Goal: Information Seeking & Learning: Learn about a topic

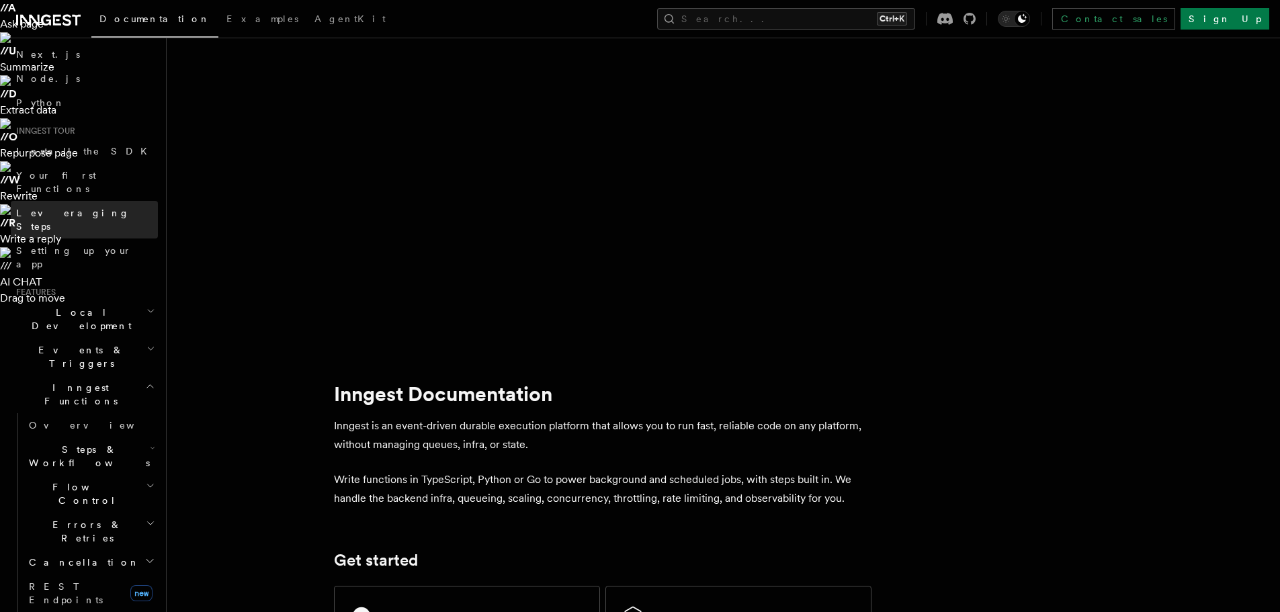
scroll to position [57, 0]
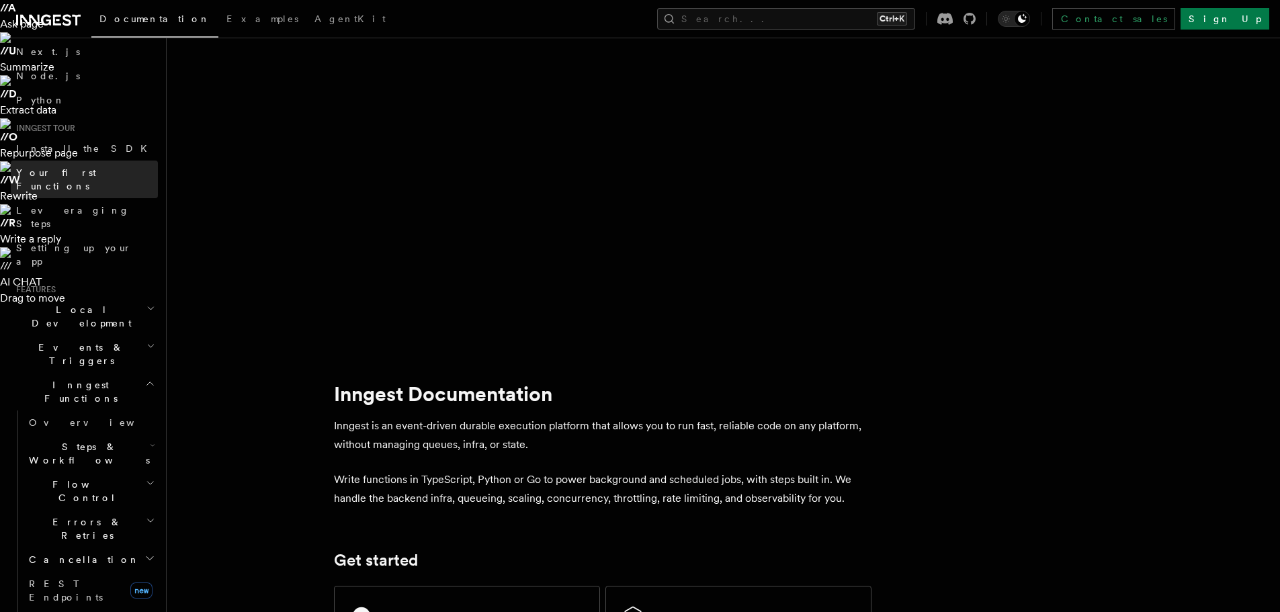
click at [96, 173] on span "Your first Functions" at bounding box center [56, 179] width 80 height 24
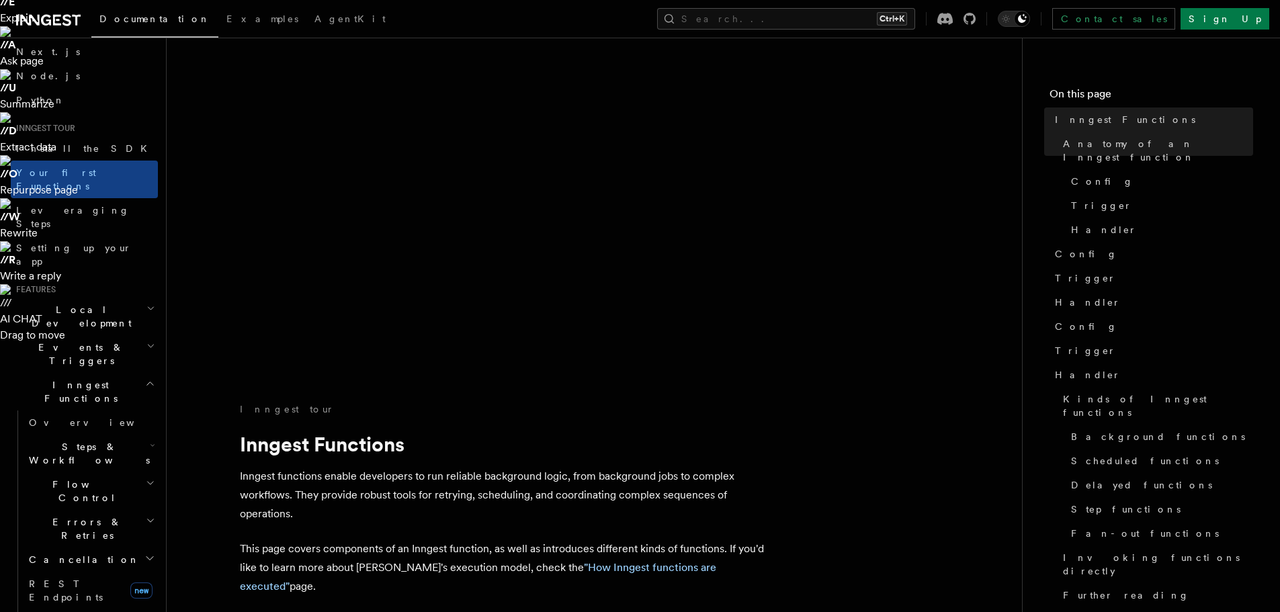
scroll to position [161, 0]
click at [93, 198] on link "Leveraging Steps" at bounding box center [84, 217] width 147 height 38
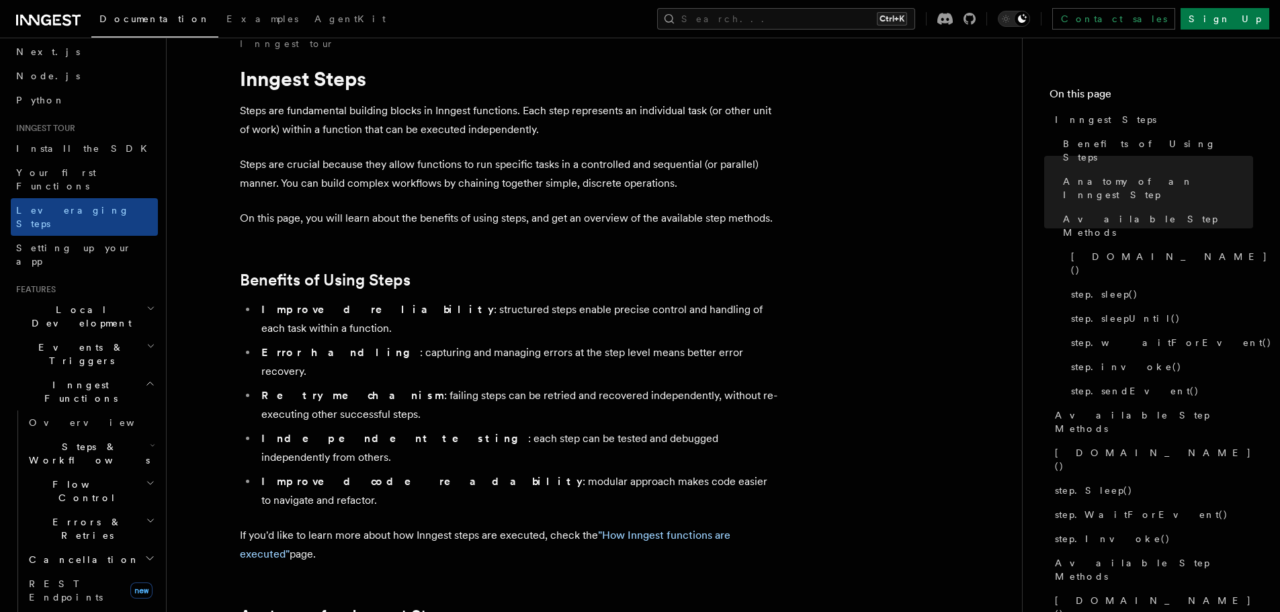
scroll to position [469, 0]
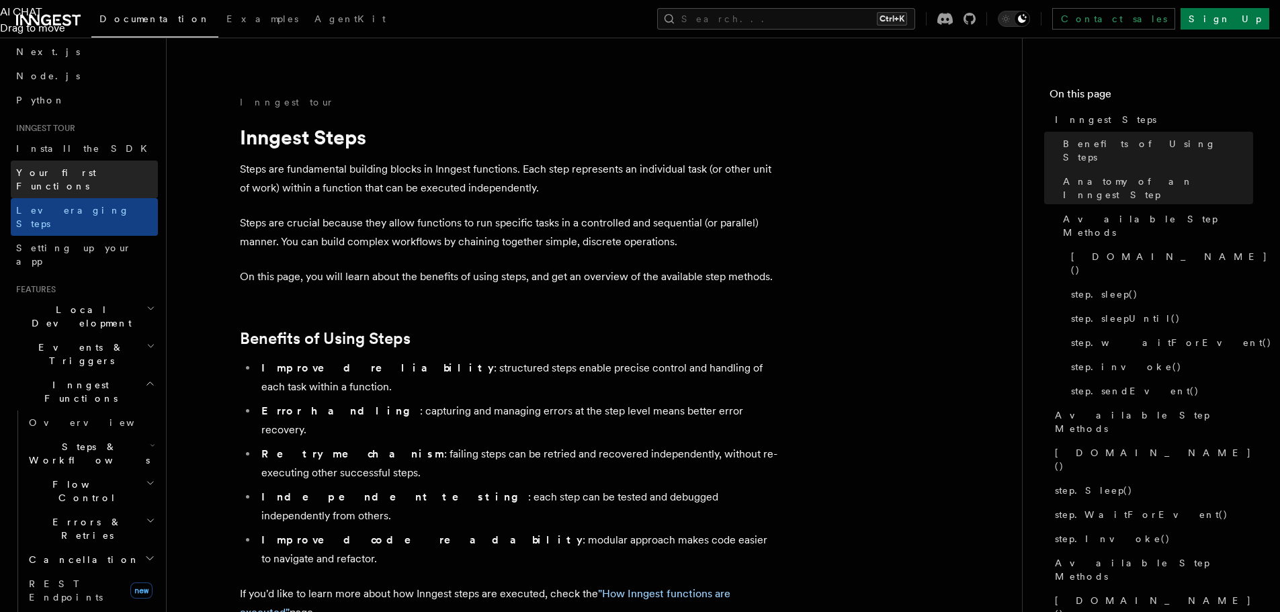
click at [88, 175] on span "Your first Functions" at bounding box center [56, 179] width 80 height 24
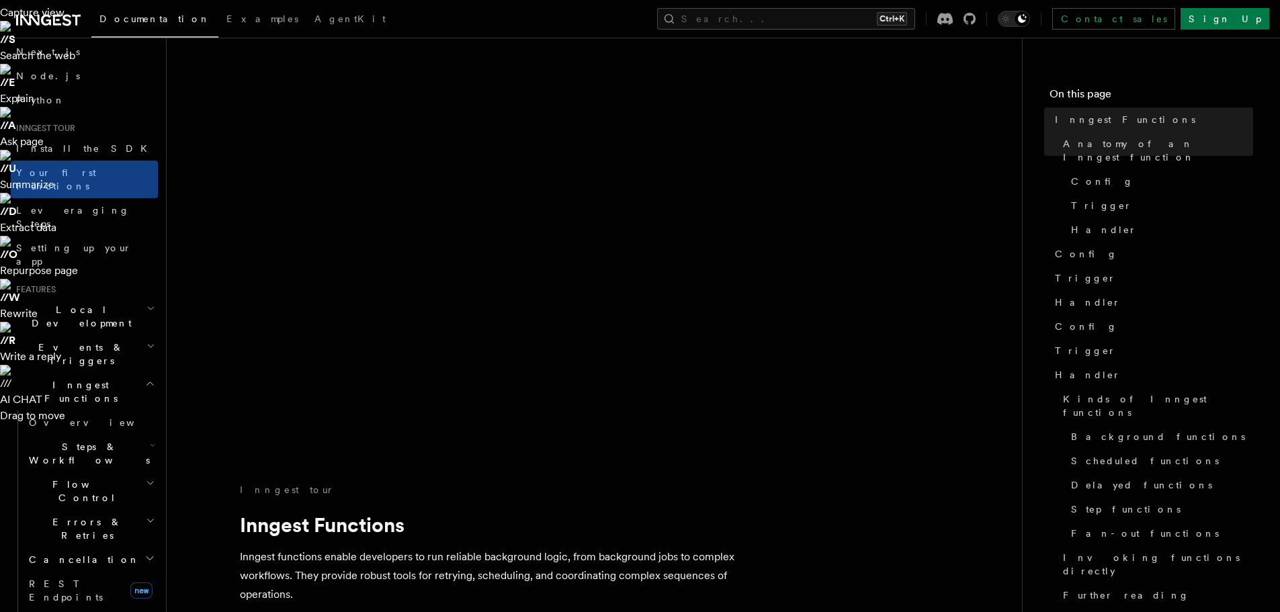
scroll to position [83, 0]
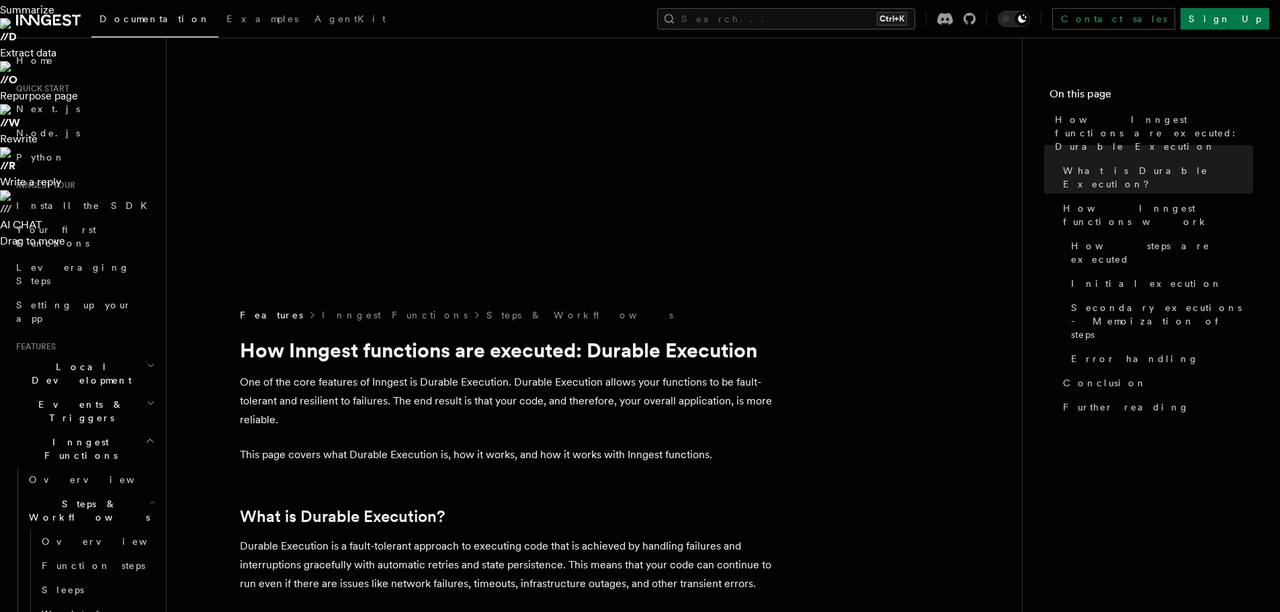
scroll to position [254, 0]
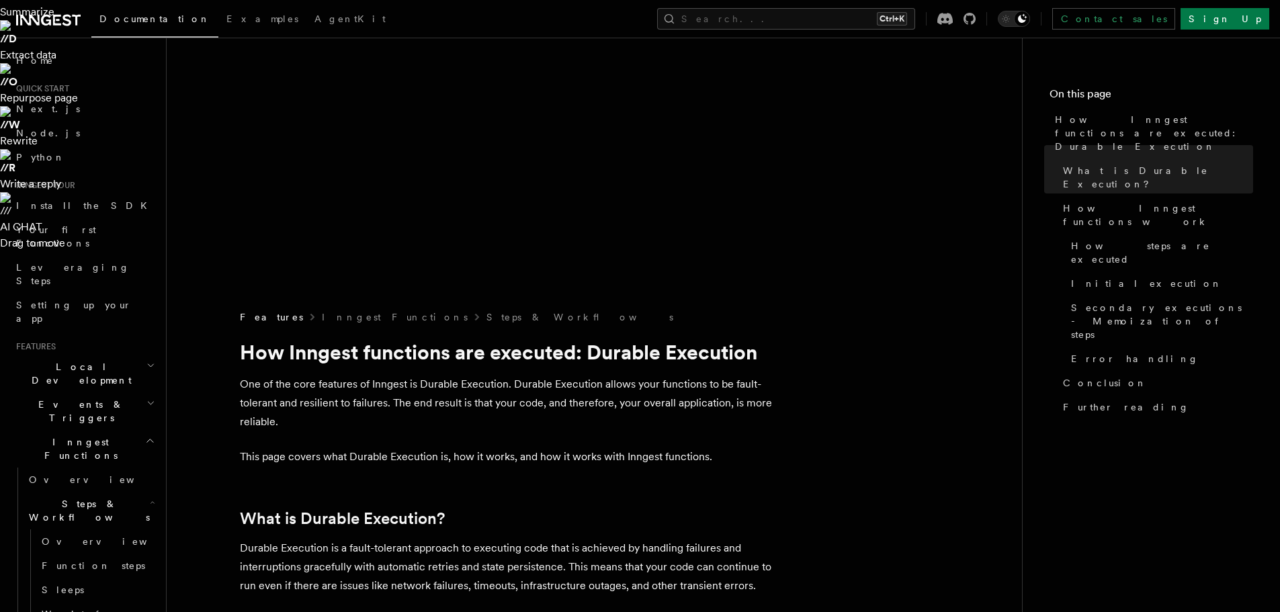
drag, startPoint x: 695, startPoint y: 188, endPoint x: 632, endPoint y: 183, distance: 62.7
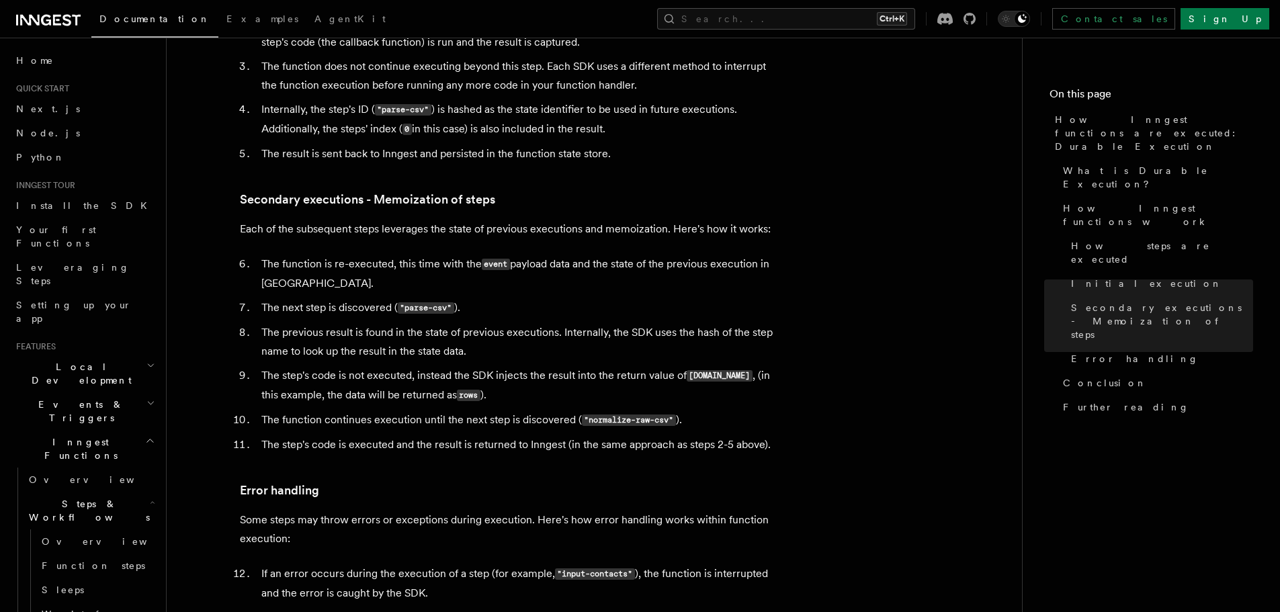
scroll to position [2285, 0]
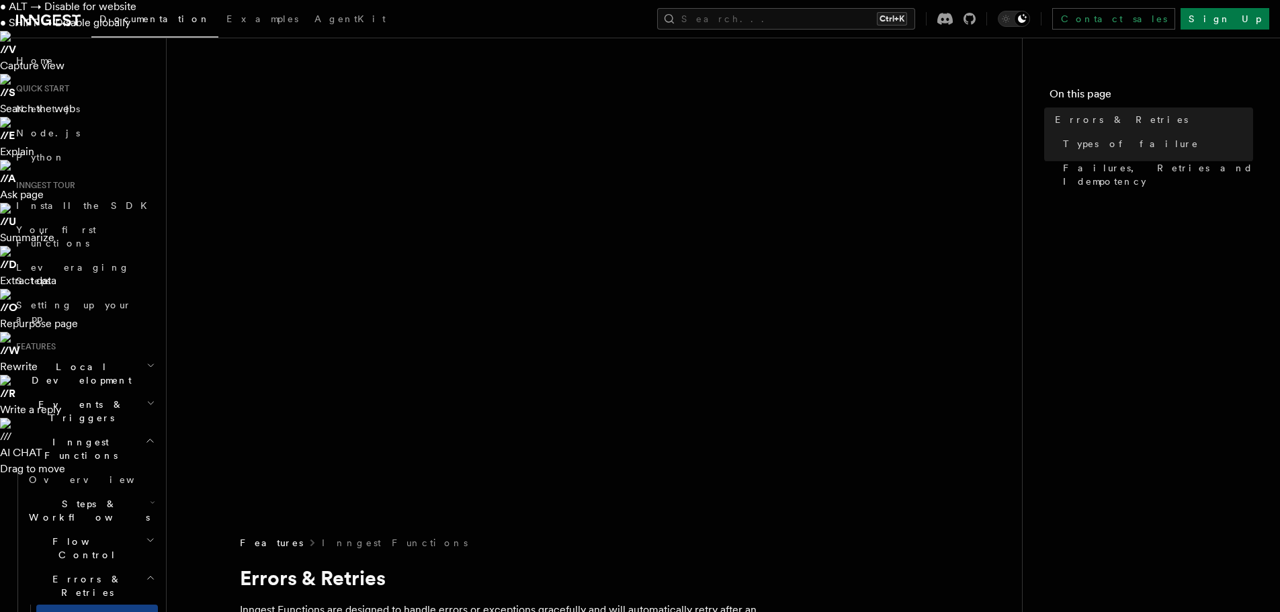
scroll to position [28, 0]
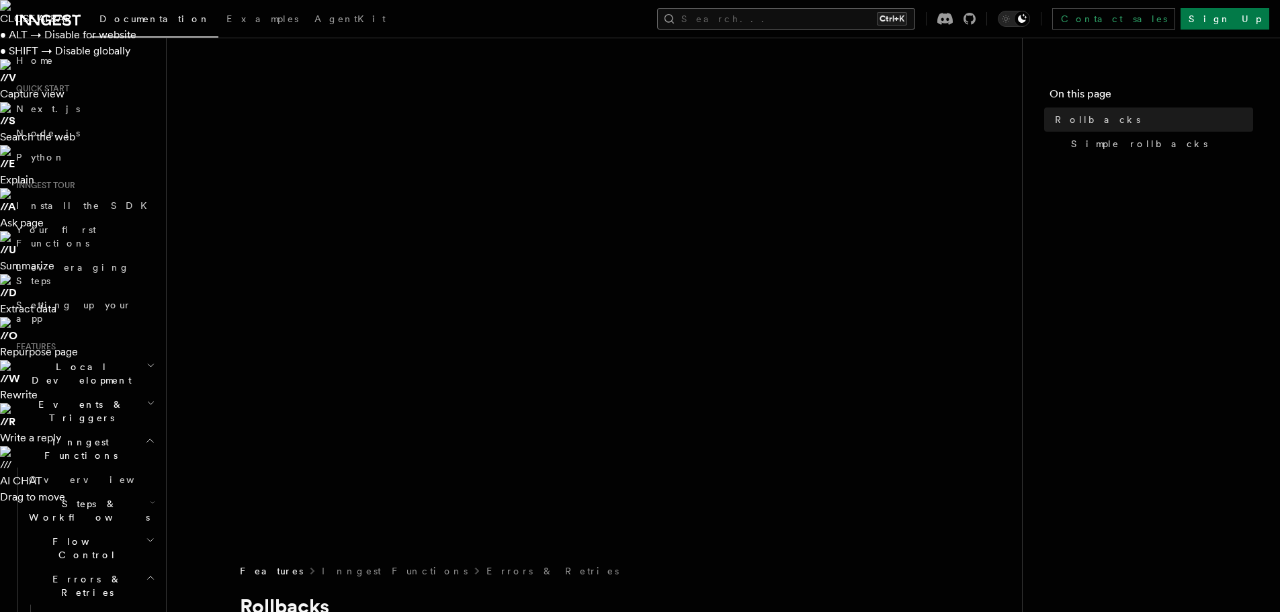
click at [825, 19] on button "Search... Ctrl+K" at bounding box center [786, 19] width 258 height 22
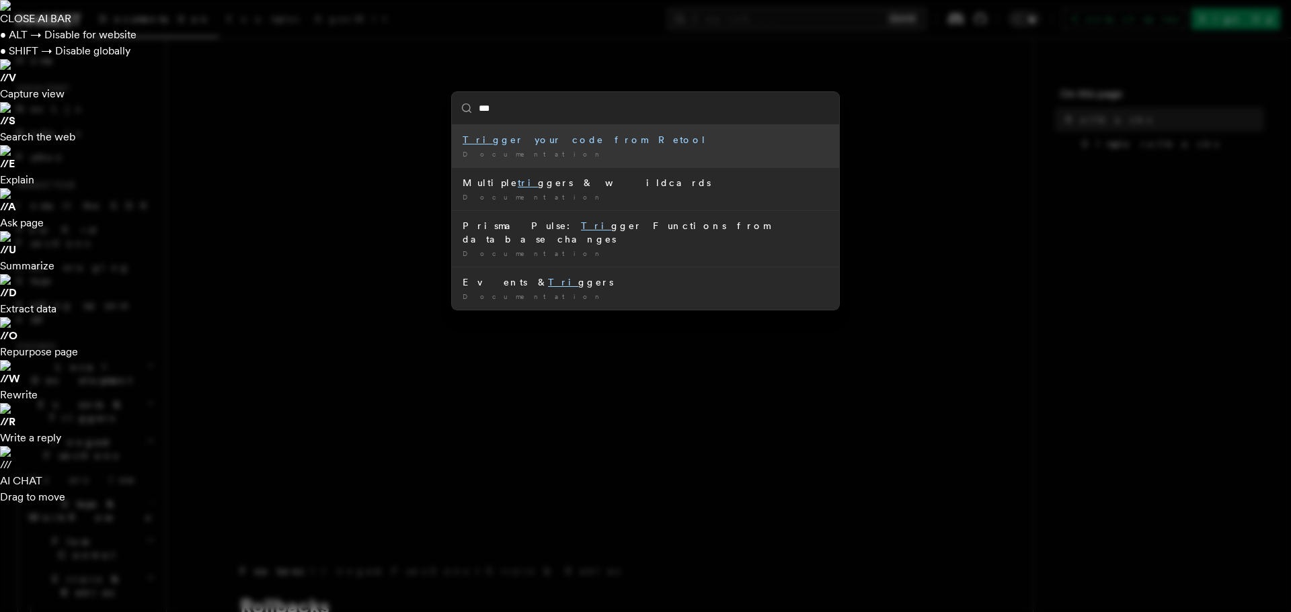
type input "****"
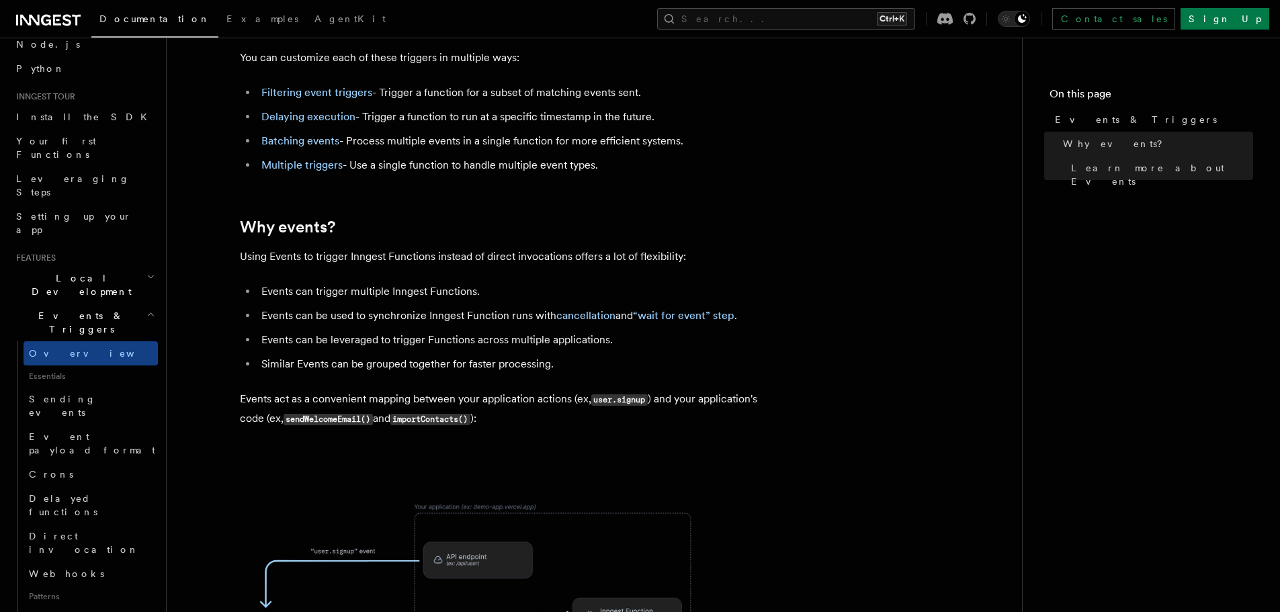
scroll to position [95, 0]
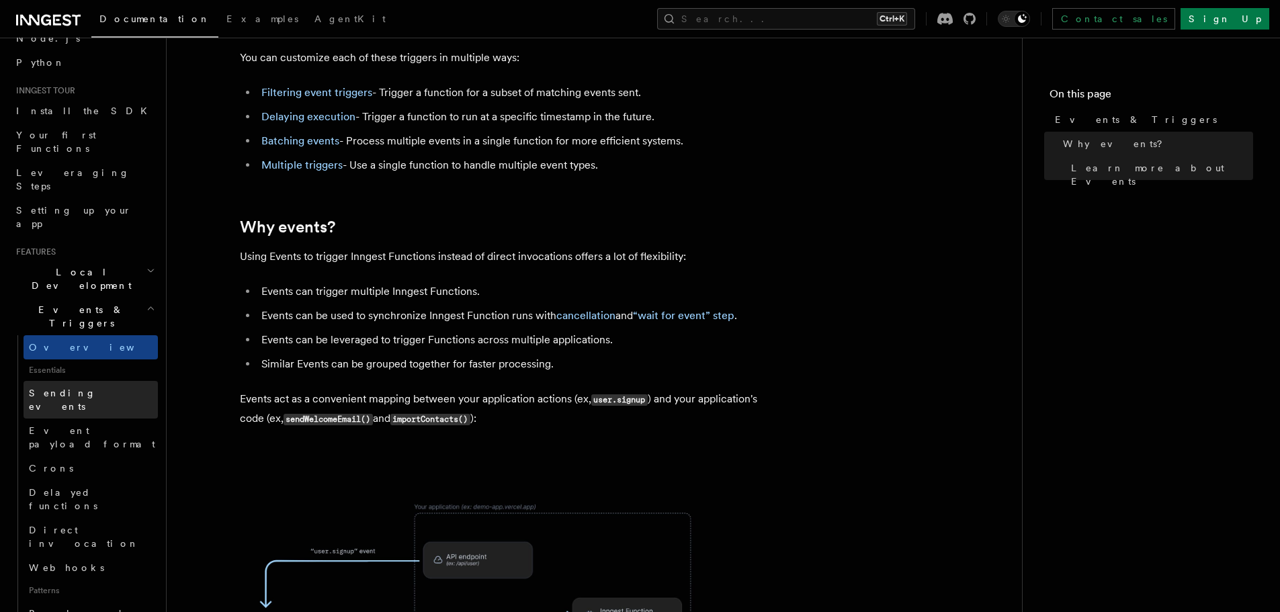
click at [75, 381] on link "Sending events" at bounding box center [91, 400] width 134 height 38
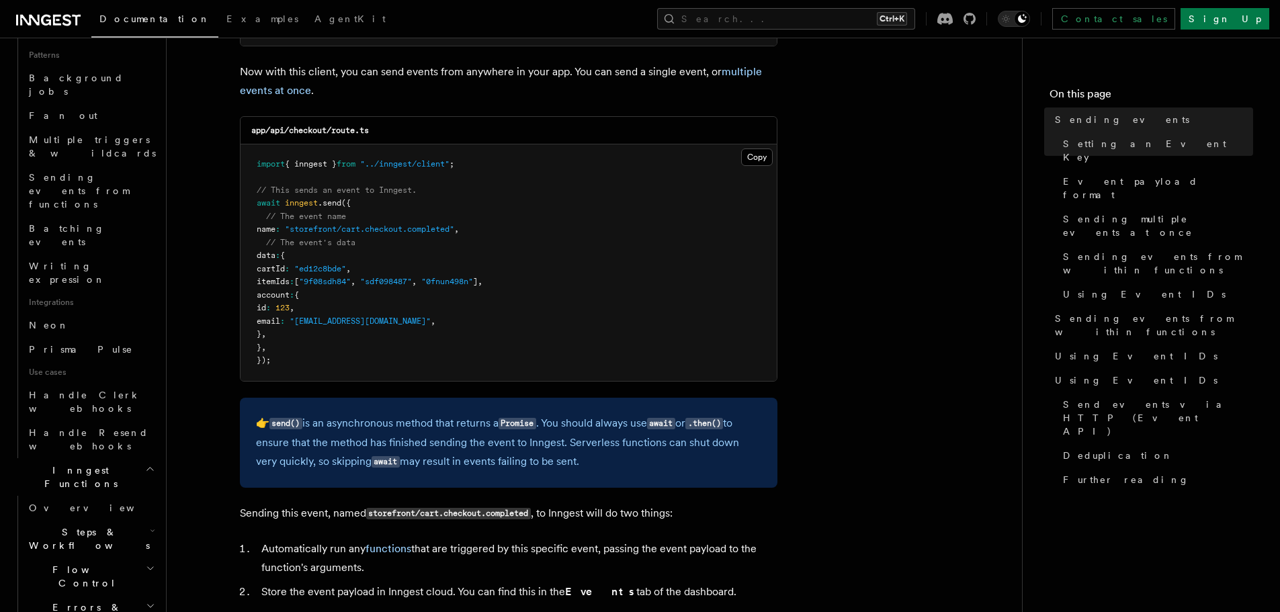
scroll to position [631, 0]
click at [98, 525] on span "Steps & Workflows" at bounding box center [87, 538] width 126 height 27
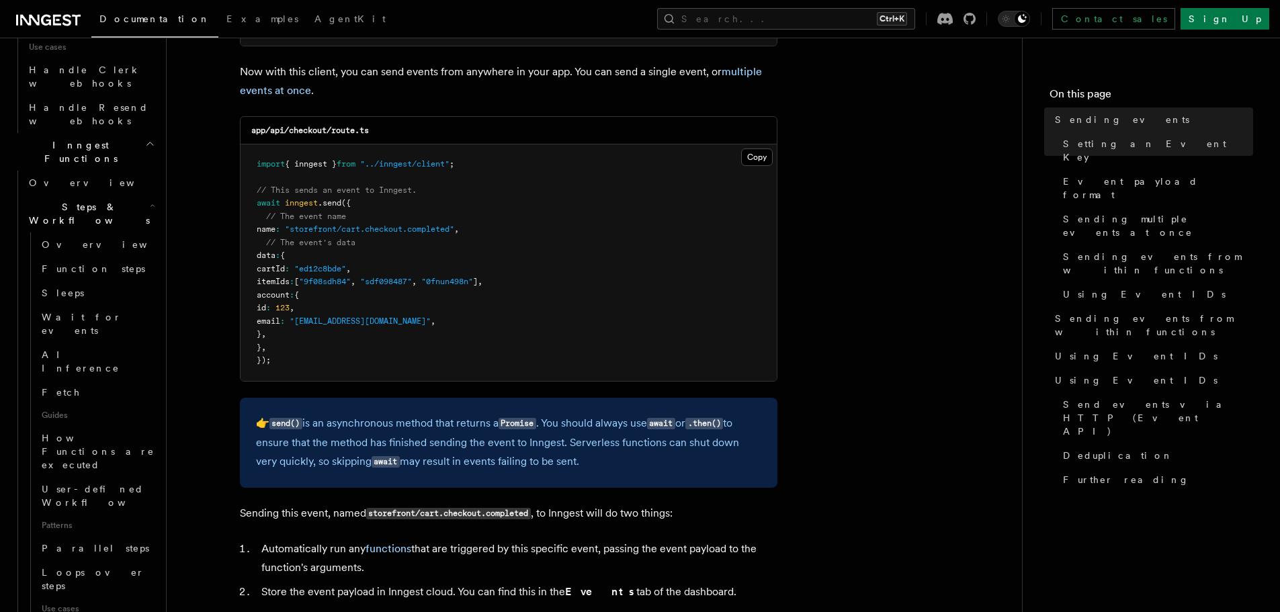
scroll to position [956, 0]
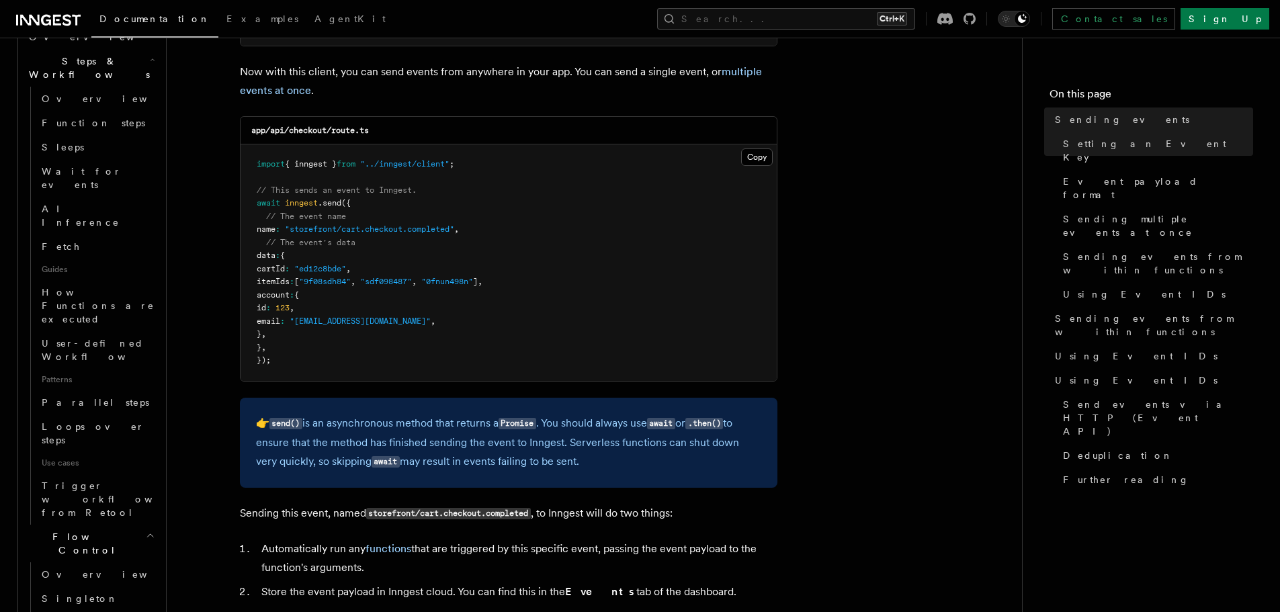
scroll to position [1102, 0]
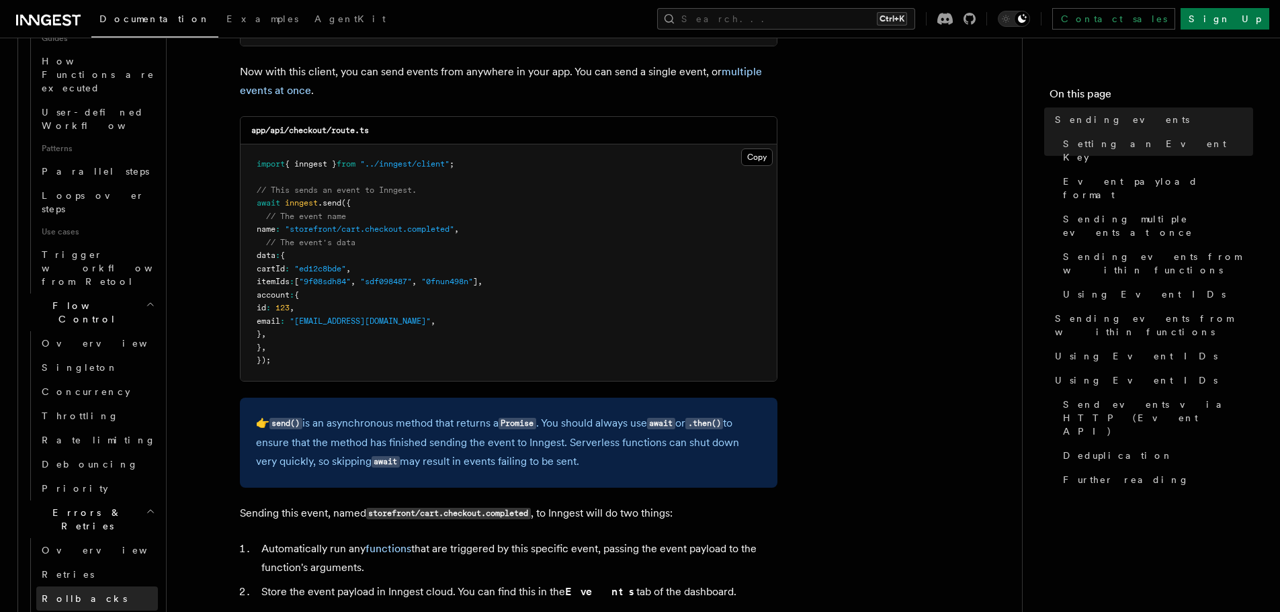
scroll to position [1334, 0]
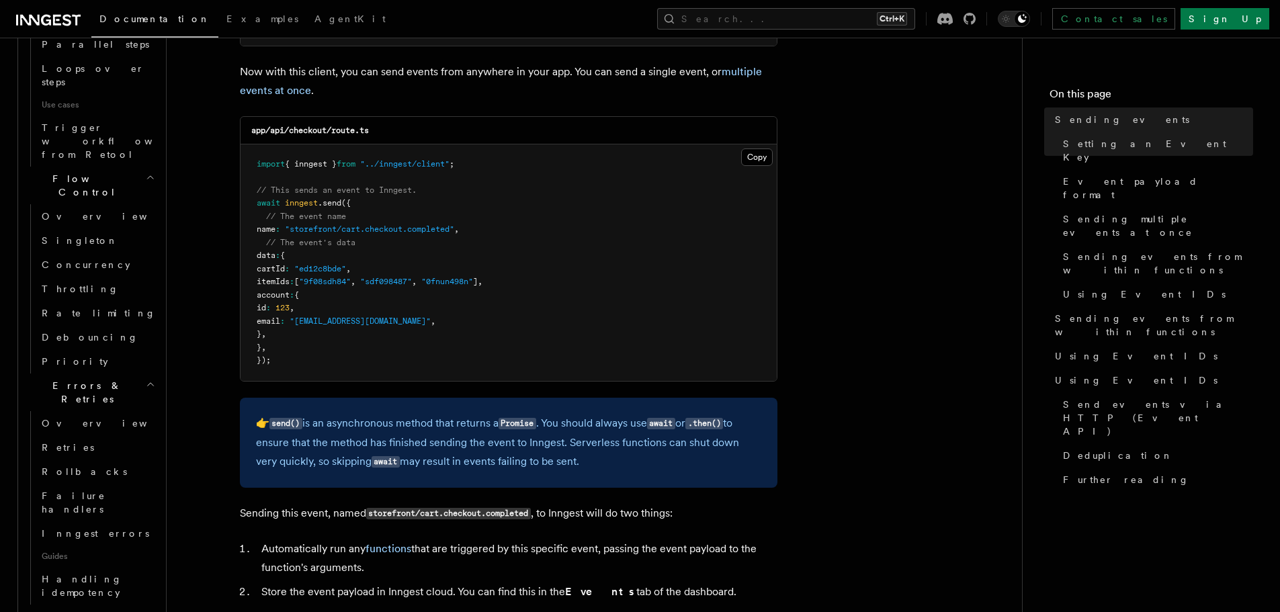
scroll to position [1461, 0]
